Goal: Task Accomplishment & Management: Complete application form

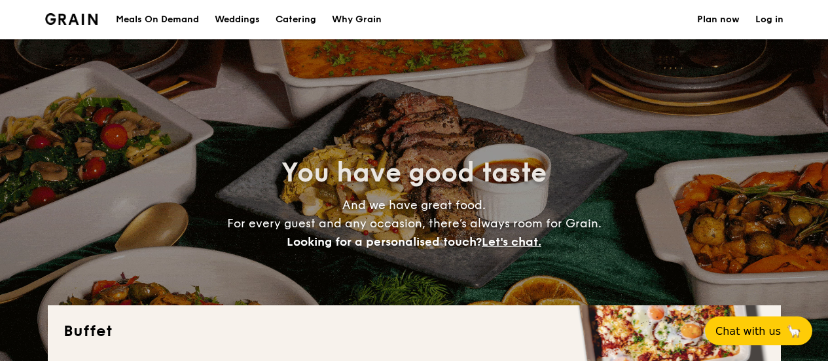
select select
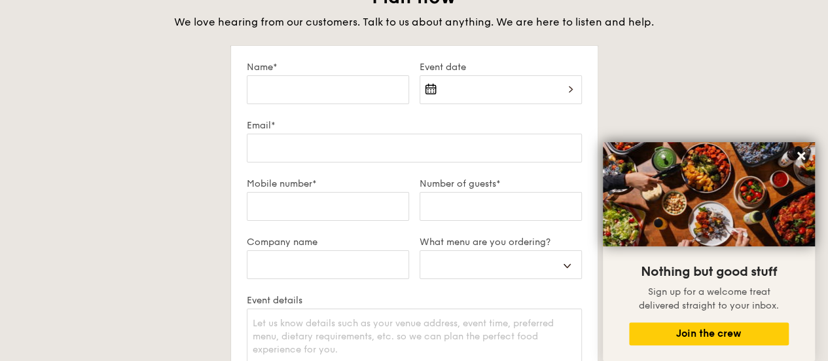
scroll to position [2202, 0]
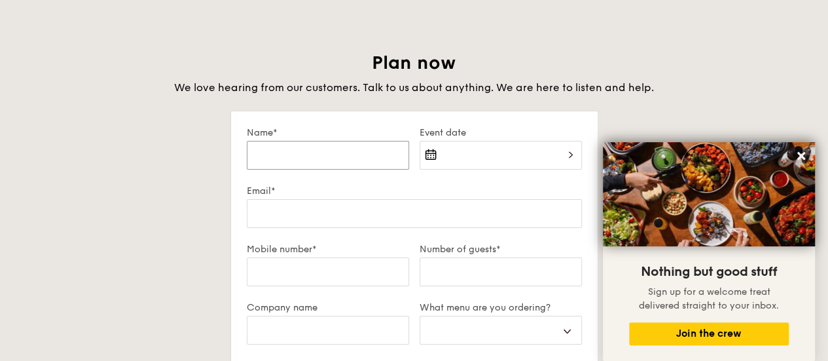
click at [327, 147] on input "Name*" at bounding box center [328, 155] width 162 height 29
type input "Y"
select select
type input "Yu"
select select
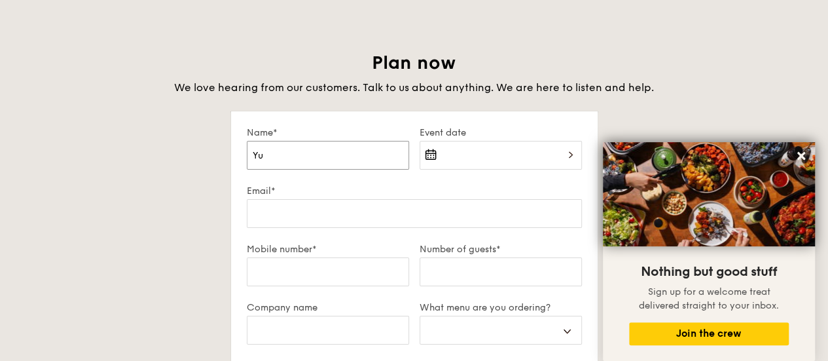
type input "Yue"
select select
type input "Yue"
select select
type input "Yue M"
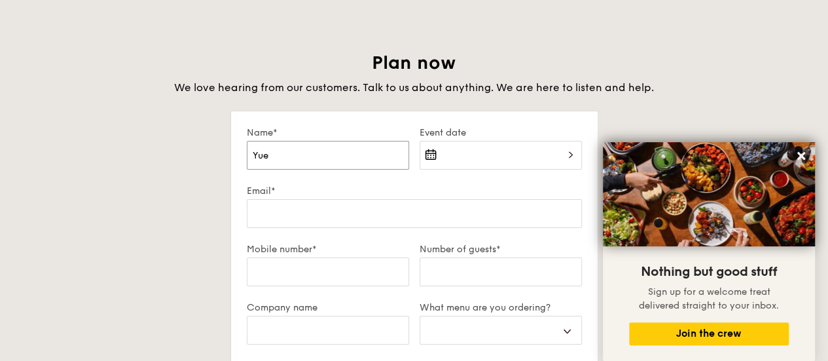
select select
type input "[PERSON_NAME]"
select select
type input "[PERSON_NAME]"
select select
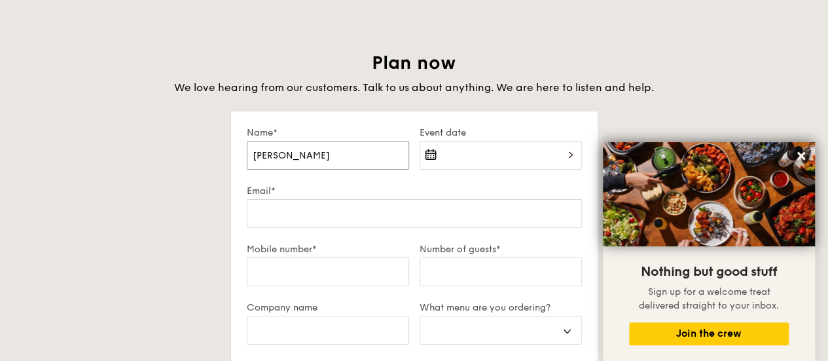
type input "[PERSON_NAME]"
click at [477, 156] on div at bounding box center [501, 163] width 162 height 45
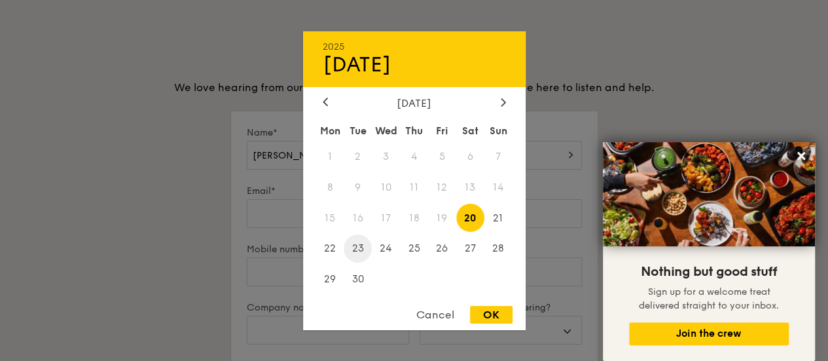
click at [354, 247] on span "23" at bounding box center [358, 248] width 28 height 28
drag, startPoint x: 494, startPoint y: 310, endPoint x: 383, endPoint y: 277, distance: 115.6
click at [383, 277] on div "2025 Sep [DATE] Tue Wed Thu Fri Sat Sun 1 2 3 4 5 6 7 8 9 10 11 12 13 14 15 16 …" at bounding box center [414, 180] width 223 height 299
click at [389, 247] on span "24" at bounding box center [386, 248] width 28 height 28
click at [492, 311] on div "OK" at bounding box center [491, 315] width 43 height 18
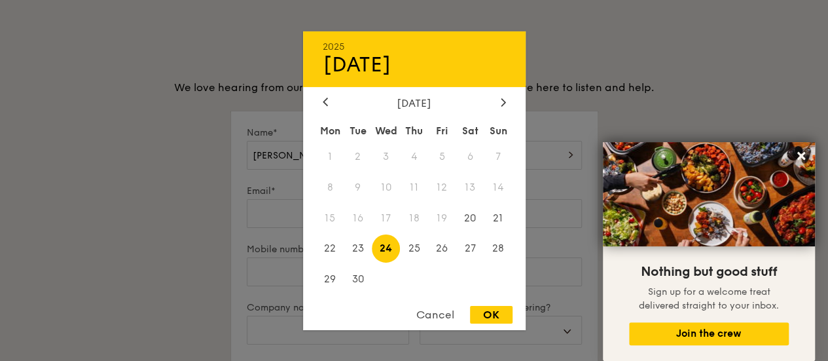
type input "[DATE]"
select select
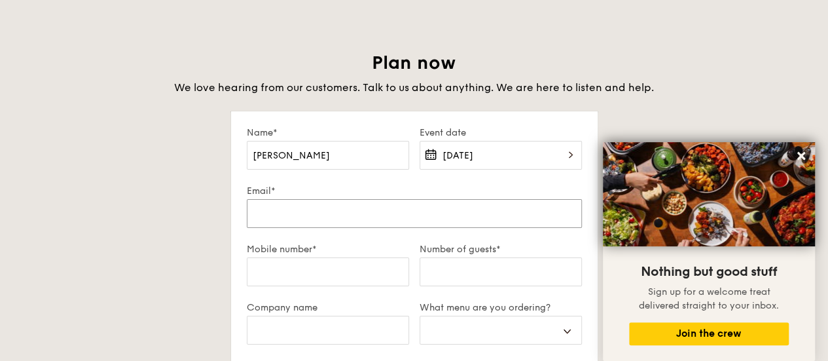
click at [394, 213] on input "Email*" at bounding box center [414, 213] width 335 height 29
type input "[EMAIL_ADDRESS][DOMAIN_NAME]"
select select
click at [316, 269] on input "Mobile number*" at bounding box center [328, 271] width 162 height 29
type input "9858 8705"
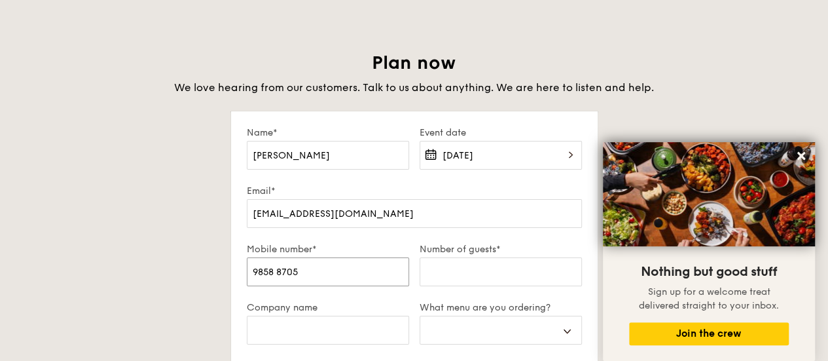
select select
click at [435, 266] on input "Number of guests*" at bounding box center [501, 271] width 162 height 29
type input "5"
select select
type input "50"
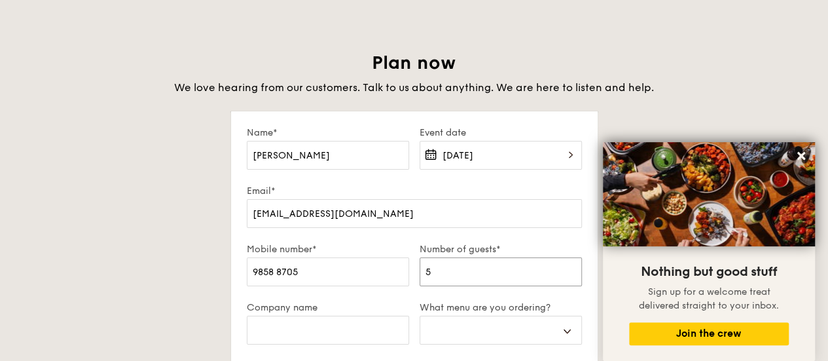
select select
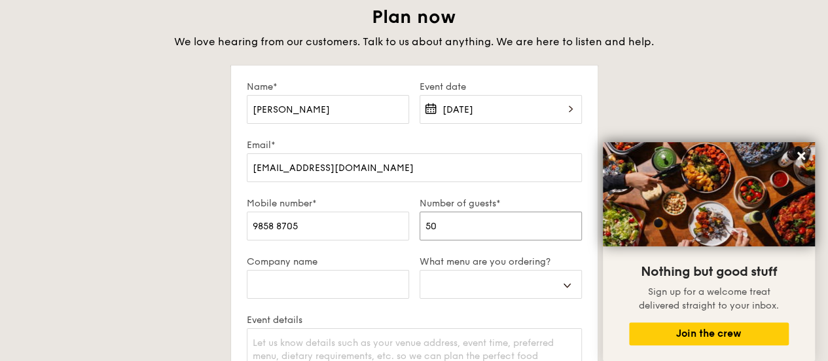
scroll to position [2268, 0]
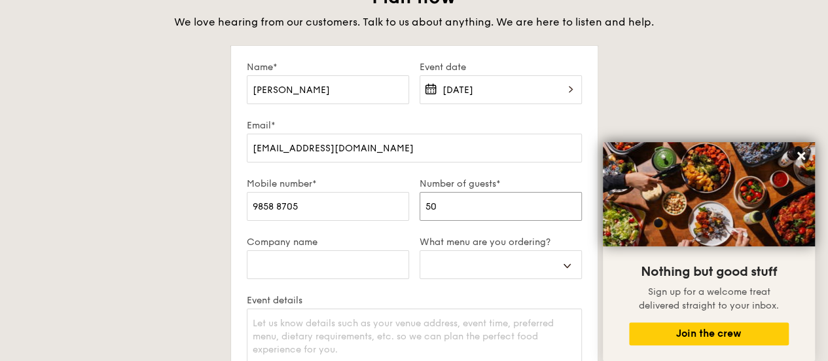
type input "50"
click at [336, 258] on input "Company name" at bounding box center [328, 264] width 162 height 29
type input "B"
select select
type input "Bl"
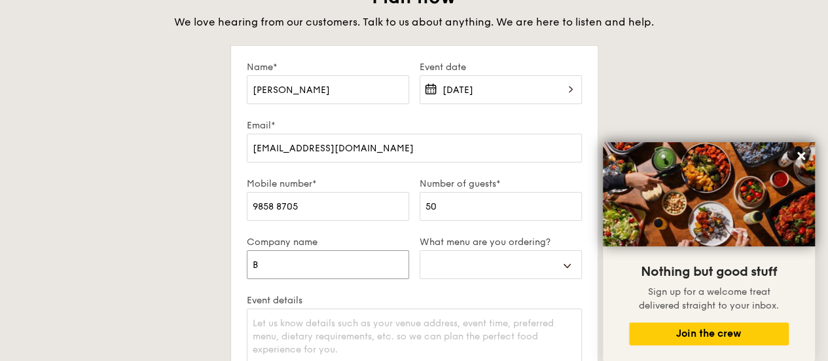
select select
type input "Blo"
select select
type input "Blos"
select select
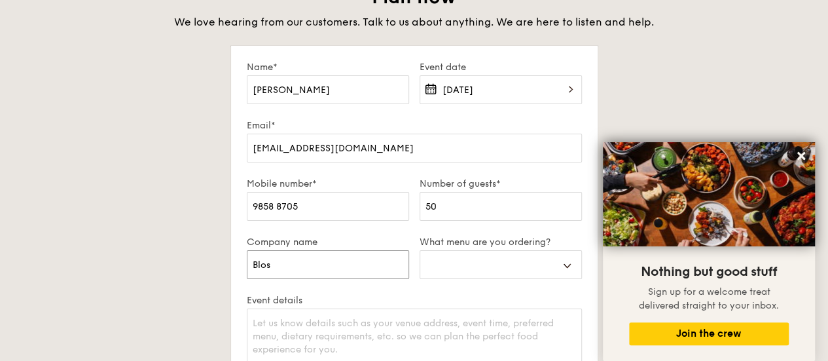
type input "[PERSON_NAME]"
select select
type input "Blosso"
select select
type input "Blossom"
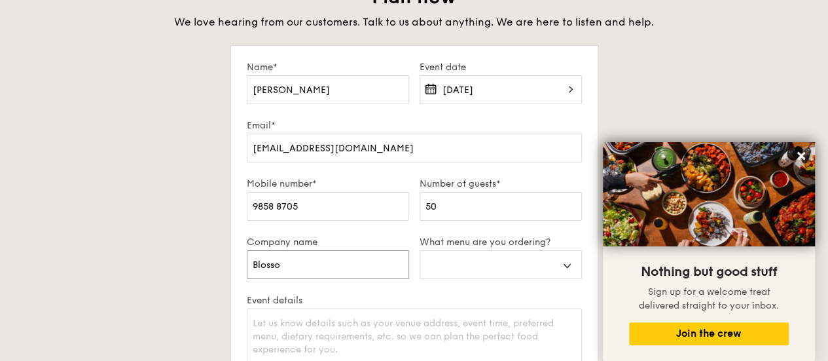
select select
type input "Blossom"
select select
type input "Blossom W"
select select
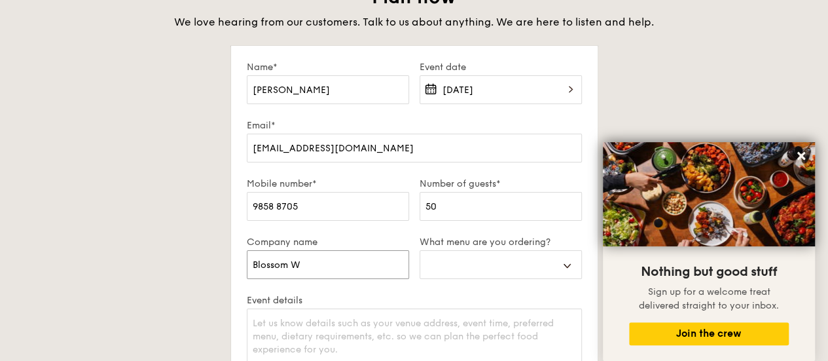
type input "Blossom Wo"
select select
type input "Blossom Wor"
select select
type input "Blossom Worl"
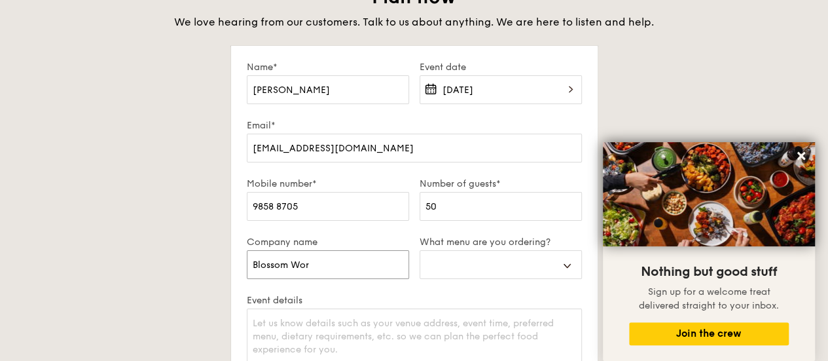
select select
type input "Blossom World"
select select
type input "Blossom World"
select select
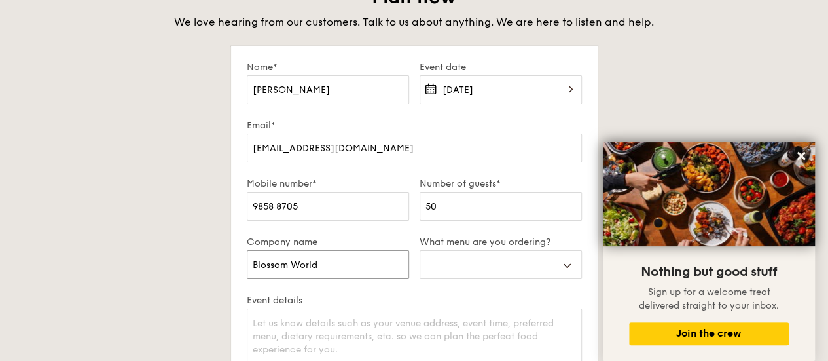
type input "Blossom World S"
select select
type input "Blossom World So"
select select
type input "Blossom World Soc"
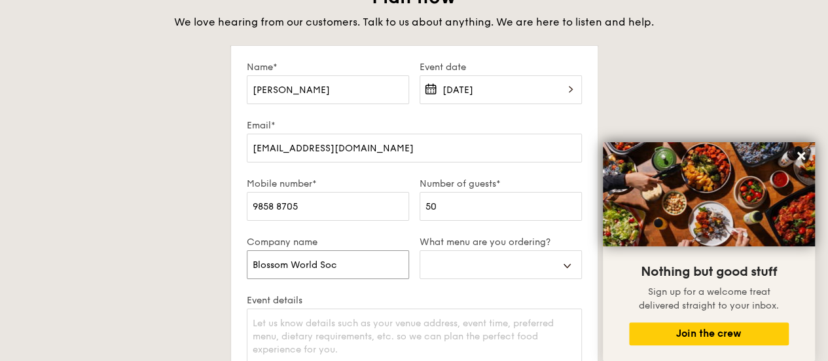
select select
type input "Blossom World Soci"
select select
type input "Blossom World Socie"
select select
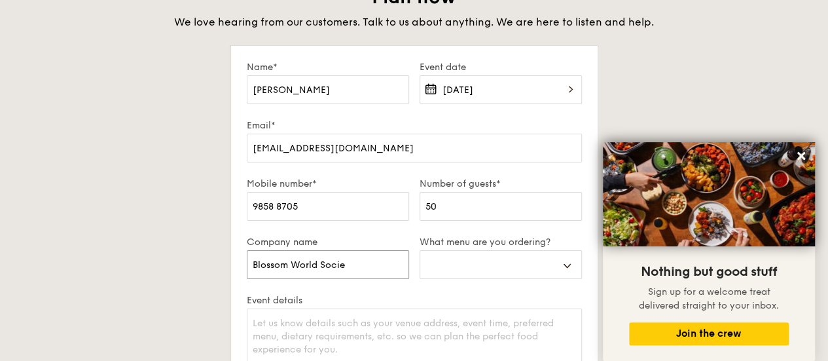
type input "Blossom World Societ"
select select
type input "Blossom World Society"
select select
type input "Blossom World Society"
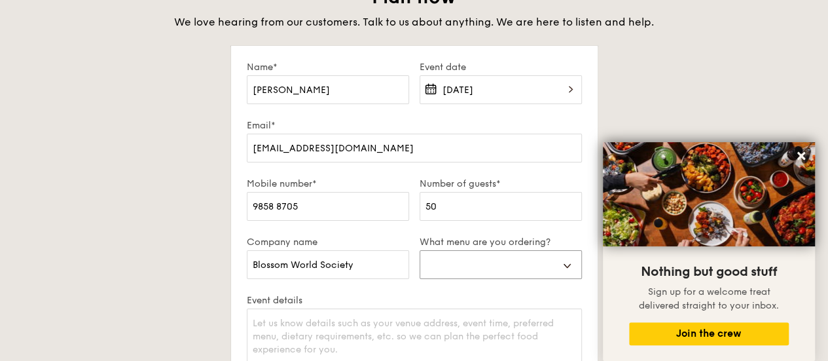
click at [460, 257] on select "Buffet Mini Buffet High Tea Canapés Meal Boxes Wedding" at bounding box center [501, 264] width 162 height 29
click at [420, 250] on select "Buffet Mini Buffet High Tea Canapés Meal Boxes Wedding" at bounding box center [501, 264] width 162 height 29
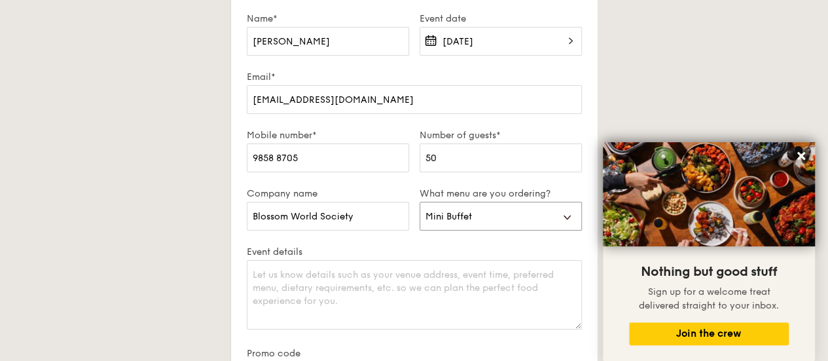
scroll to position [2333, 0]
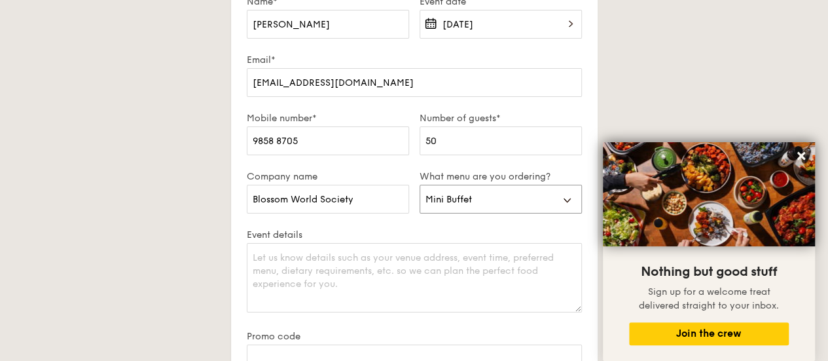
click at [467, 200] on select "Buffet Mini Buffet High Tea Canapés Meal Boxes Wedding" at bounding box center [501, 199] width 162 height 29
select select "buffet"
click at [420, 185] on select "Buffet Mini Buffet High Tea Canapés Meal Boxes Wedding" at bounding box center [501, 199] width 162 height 29
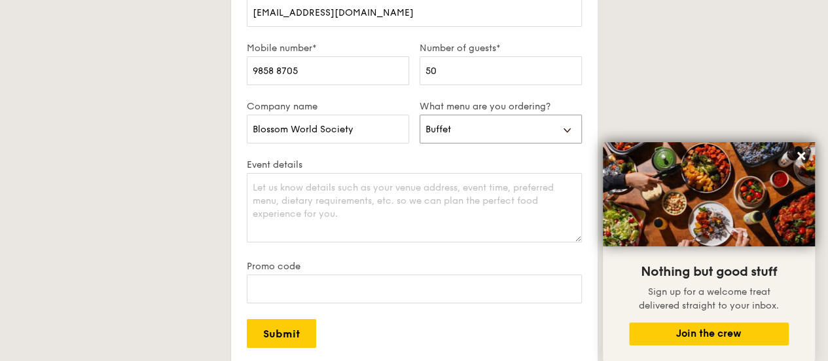
scroll to position [2464, 0]
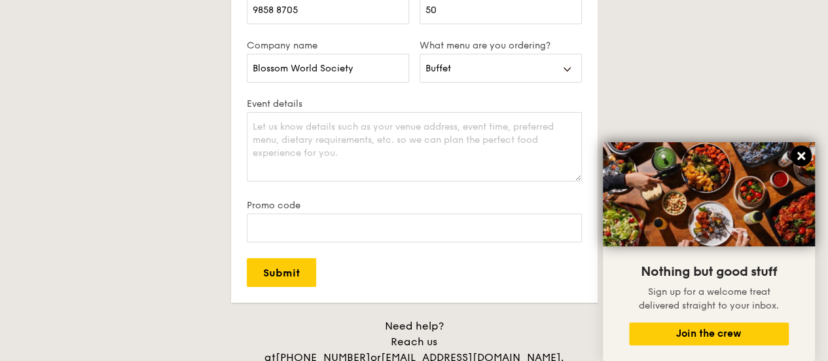
click at [805, 155] on icon at bounding box center [801, 156] width 12 height 12
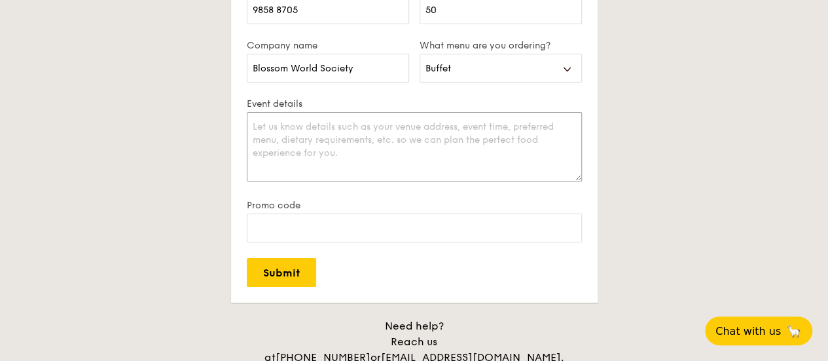
click at [484, 149] on textarea "Event details" at bounding box center [414, 146] width 335 height 69
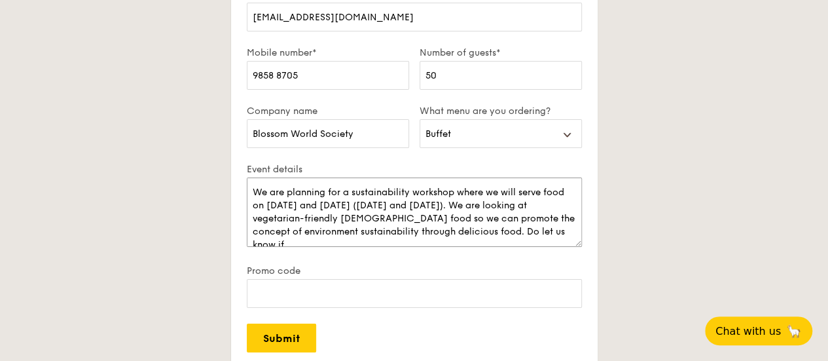
click at [261, 188] on textarea "We are planning for a sustainability workshop where we will serve food on [DATE…" at bounding box center [414, 211] width 335 height 69
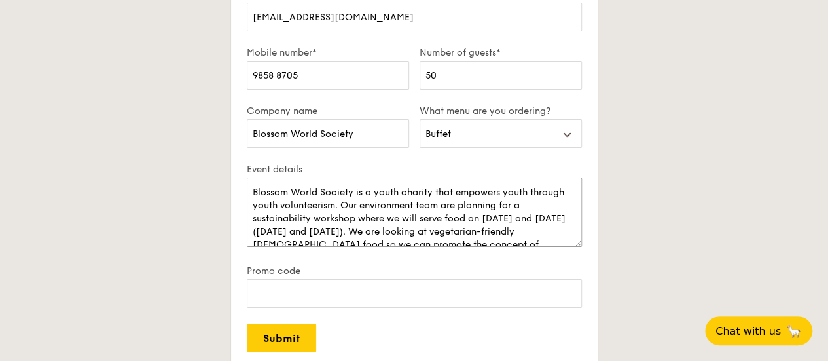
click at [446, 202] on textarea "Blossom World Society is a youth charity that empowers youth through youth volu…" at bounding box center [414, 211] width 335 height 69
click at [420, 202] on textarea "Blossom World Society is a youth charity that empowers youth through youth volu…" at bounding box center [414, 211] width 335 height 69
click at [494, 205] on textarea "Blossom World Society is a youth charity that empowers youth through youth volu…" at bounding box center [414, 211] width 335 height 69
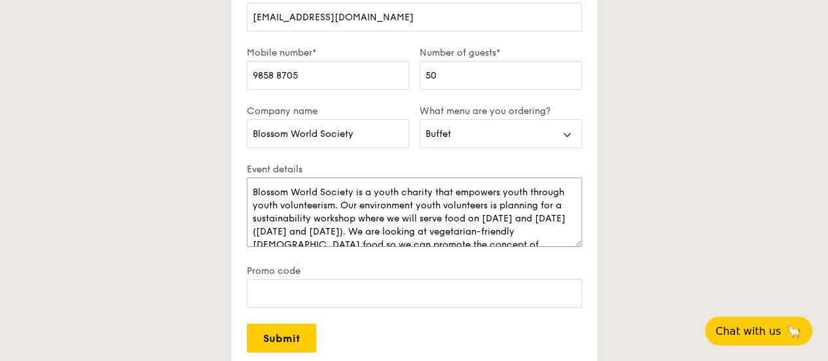
click at [494, 205] on textarea "Blossom World Society is a youth charity that empowers youth through youth volu…" at bounding box center [414, 211] width 335 height 69
click at [522, 220] on textarea "Blossom World Society is a youth charity that empowers youth through youth volu…" at bounding box center [414, 211] width 335 height 69
click at [303, 226] on textarea "Blossom World Society is a youth charity that empowers youth through youth volu…" at bounding box center [414, 211] width 335 height 69
click at [566, 189] on textarea "Blossom World Society is a youth charity that empowers youth through youth volu…" at bounding box center [414, 211] width 335 height 69
click at [268, 201] on textarea "Blossom World Society is a youth charity that empowers youth through youth volu…" at bounding box center [414, 211] width 335 height 69
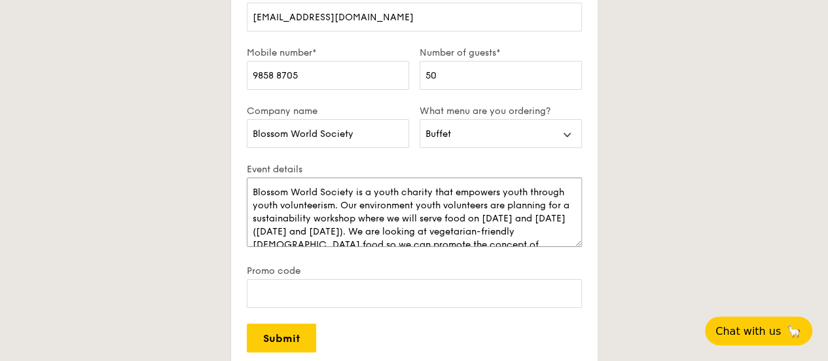
click at [268, 201] on textarea "Blossom World Society is a youth charity that empowers youth through youth volu…" at bounding box center [414, 211] width 335 height 69
drag, startPoint x: 433, startPoint y: 189, endPoint x: 306, endPoint y: 204, distance: 127.3
click at [306, 204] on textarea "Blossom World Society is a youth charity that empowers youth through volunteeri…" at bounding box center [414, 211] width 335 height 69
paste textarea "To ignite kindness and gratitude through the power of yout"
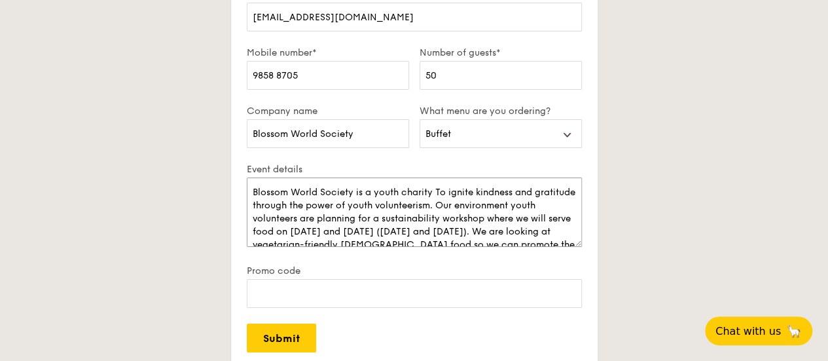
click at [435, 188] on textarea "Blossom World Society is a youth charity To ignite kindness and gratitude throu…" at bounding box center [414, 211] width 335 height 69
click at [522, 201] on textarea "Blossom World Society is a youth charity that aims to ignite kindness and grati…" at bounding box center [414, 211] width 335 height 69
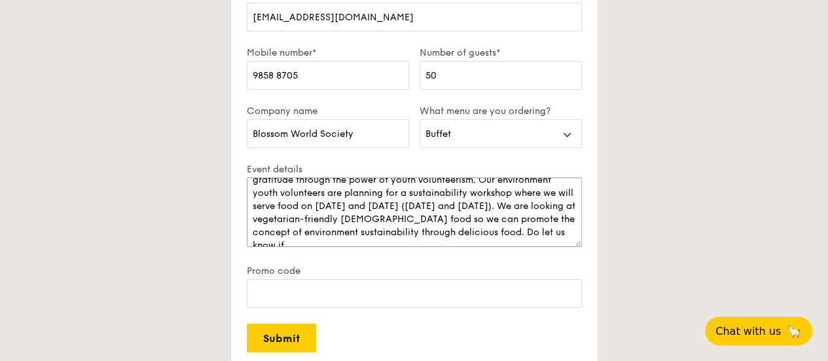
scroll to position [39, 0]
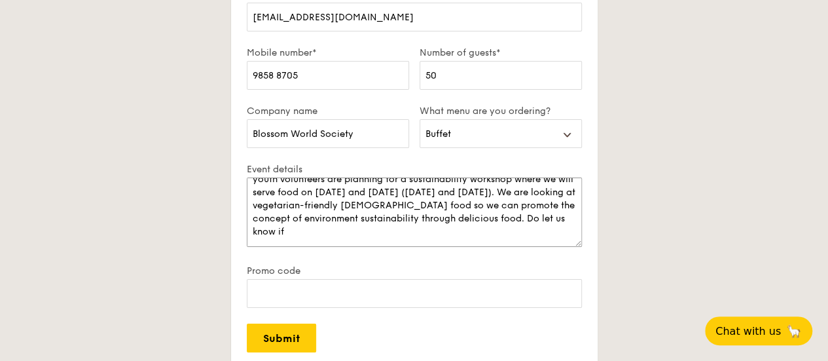
click at [526, 216] on textarea "Blossom World Society is a youth charity that aims to ignite kindness and grati…" at bounding box center [414, 211] width 335 height 69
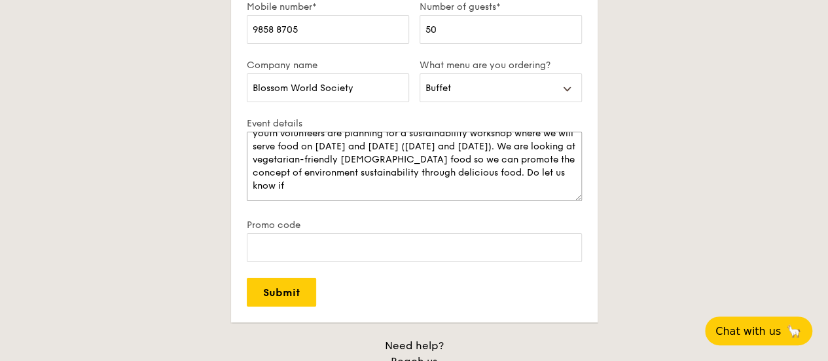
scroll to position [2464, 0]
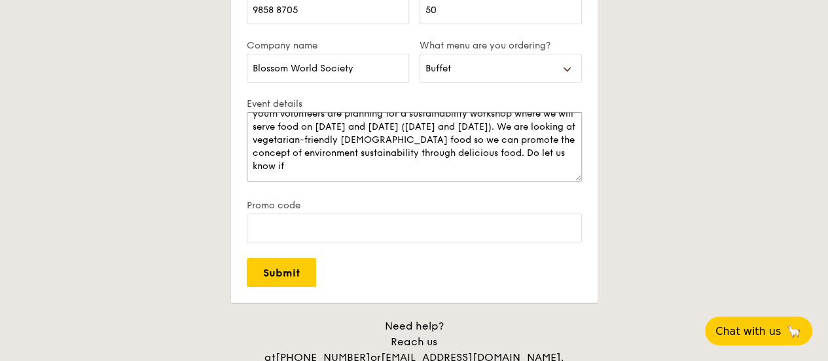
click at [517, 167] on textarea "Blossom World Society is a youth charity that aims to ignite kindness and grati…" at bounding box center [414, 146] width 335 height 69
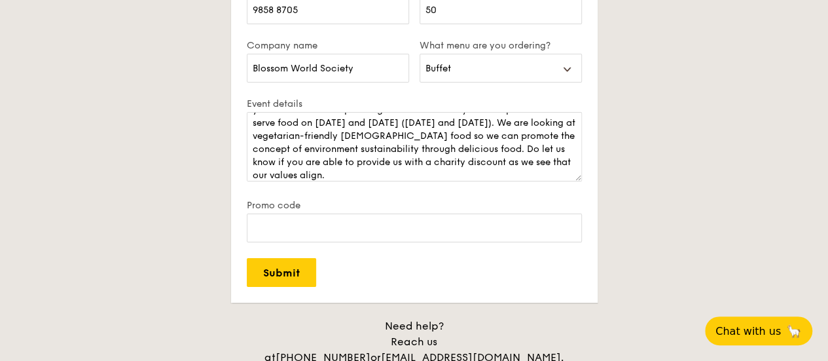
click at [665, 126] on div "Plan now We love hearing from our customers. Talk to us about anything. We are …" at bounding box center [414, 93] width 733 height 608
click at [488, 138] on textarea "Blossom World Society is a youth charity that aims to ignite kindness and grati…" at bounding box center [414, 146] width 335 height 69
paste textarea "youth volunteers are planning a sustainability workshop on [DATE] and [DATE] ([…"
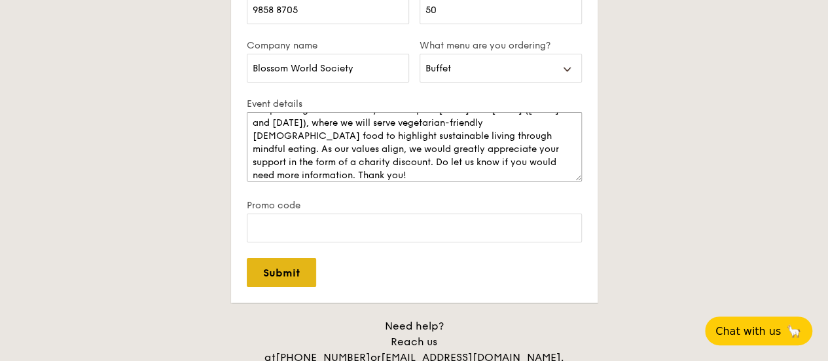
type textarea "Blossom World Society is a youth charity that aims to ignite kindness and grati…"
click at [295, 270] on input "Submit" at bounding box center [281, 272] width 69 height 29
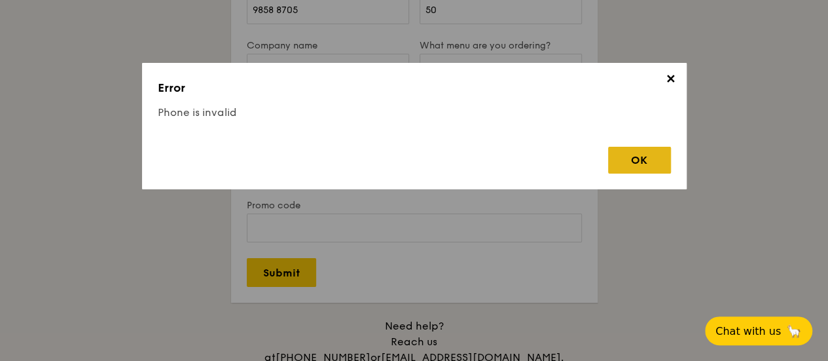
click at [636, 160] on div "OK" at bounding box center [639, 160] width 63 height 27
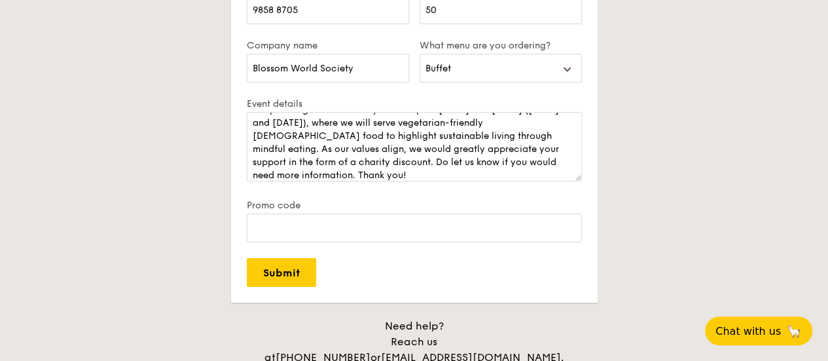
scroll to position [2399, 0]
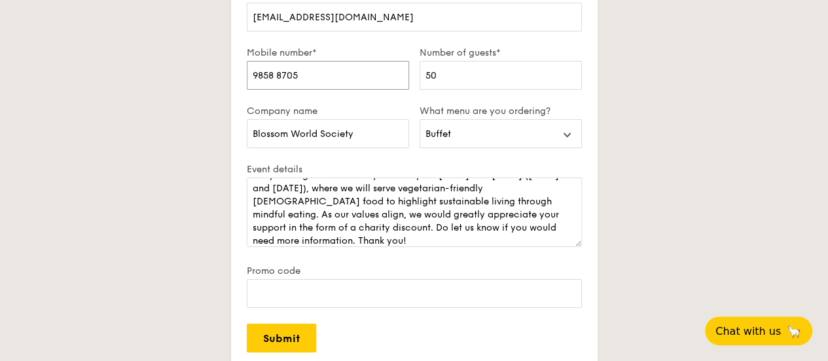
click at [279, 76] on input "9858 8705" at bounding box center [328, 75] width 162 height 29
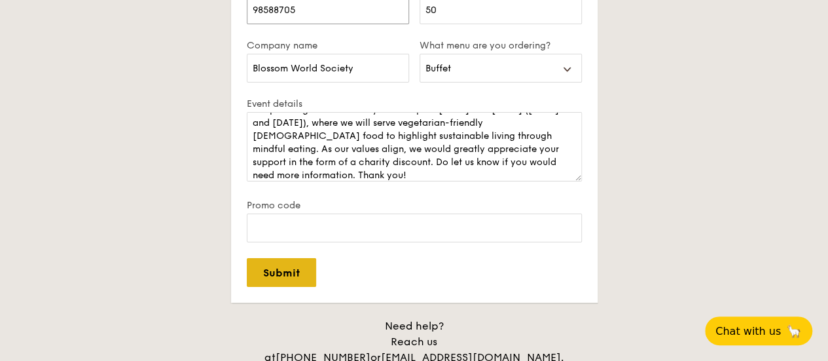
type input "98588705"
click at [291, 278] on input "Submit" at bounding box center [281, 272] width 69 height 29
select select
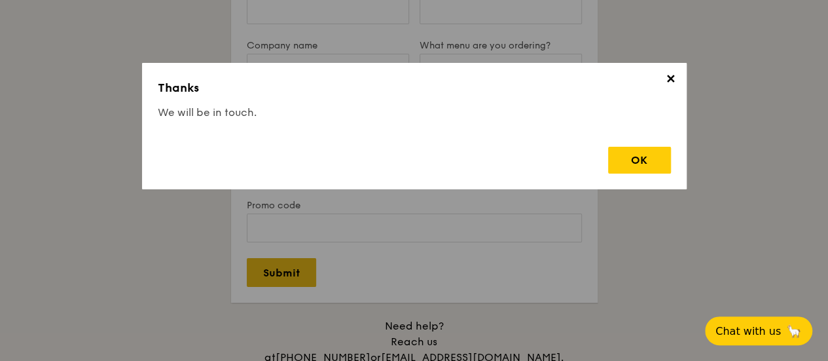
scroll to position [0, 0]
click at [635, 159] on div "OK" at bounding box center [639, 160] width 63 height 27
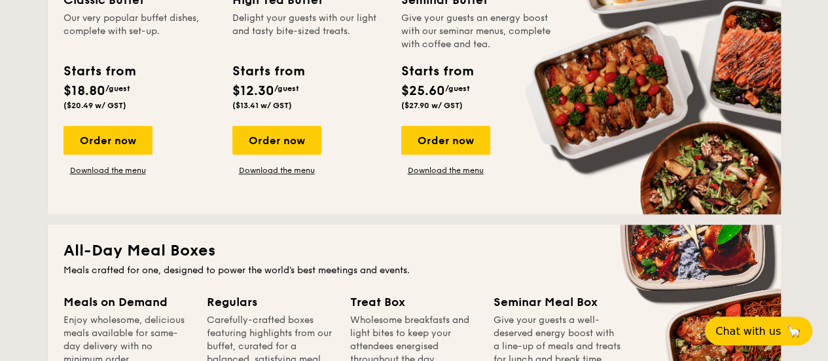
scroll to position [304, 0]
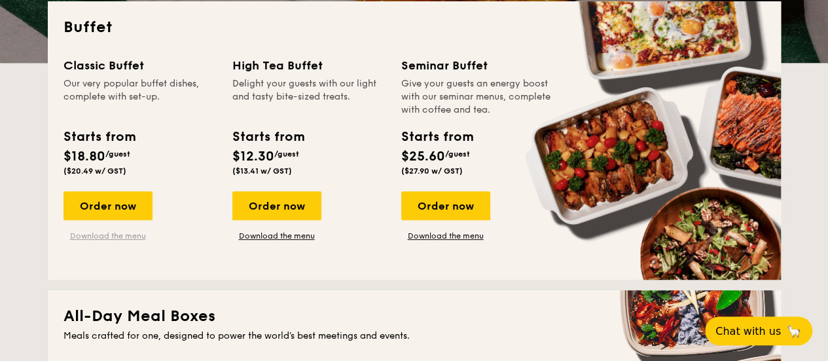
click at [123, 239] on link "Download the menu" at bounding box center [108, 235] width 89 height 10
